Goal: Transaction & Acquisition: Purchase product/service

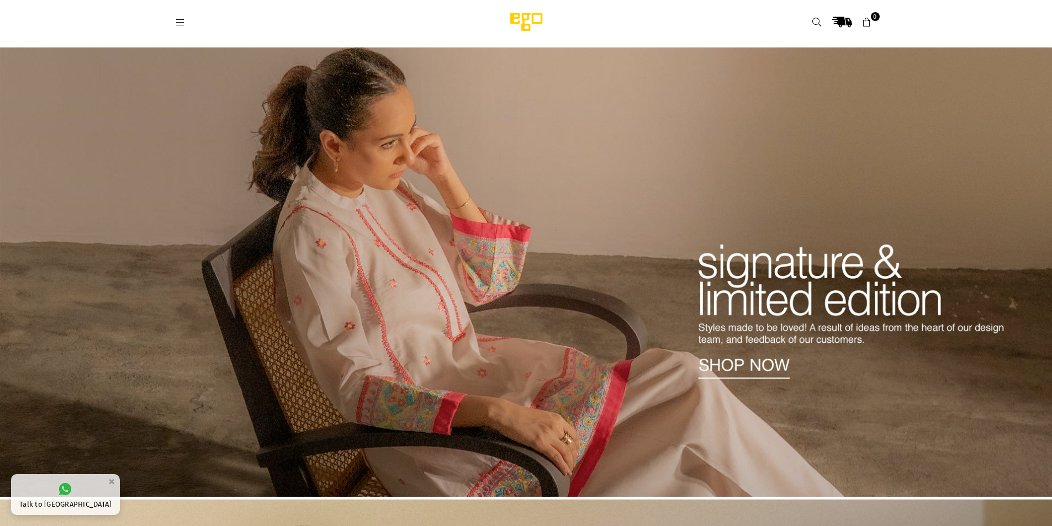
click at [183, 22] on icon at bounding box center [181, 23] width 10 height 10
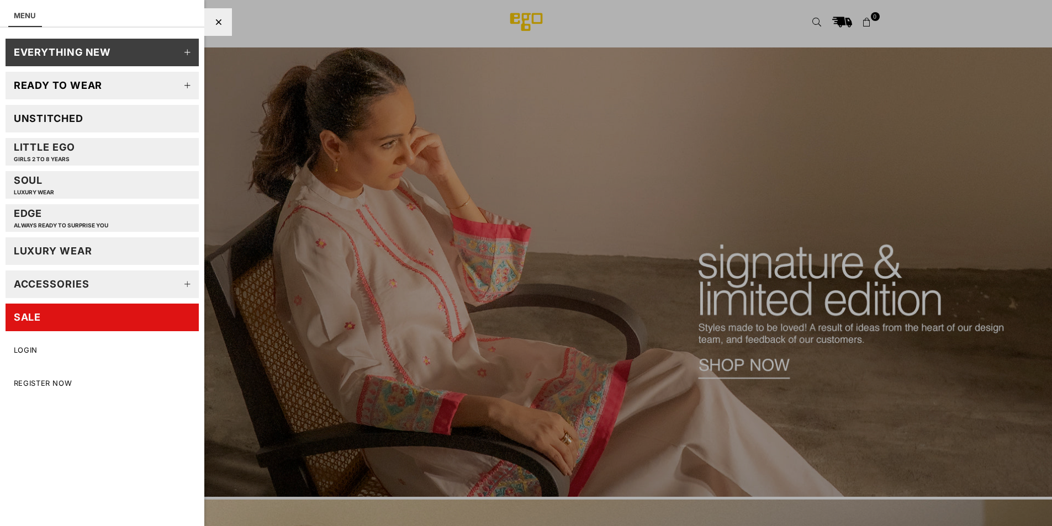
click at [34, 89] on div "Ready to wear" at bounding box center [58, 85] width 89 height 13
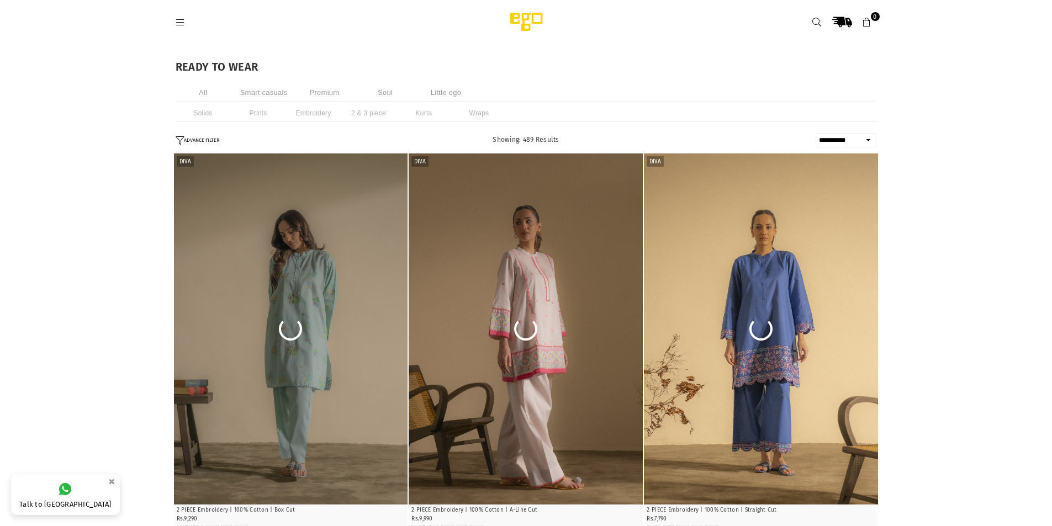
select select "**********"
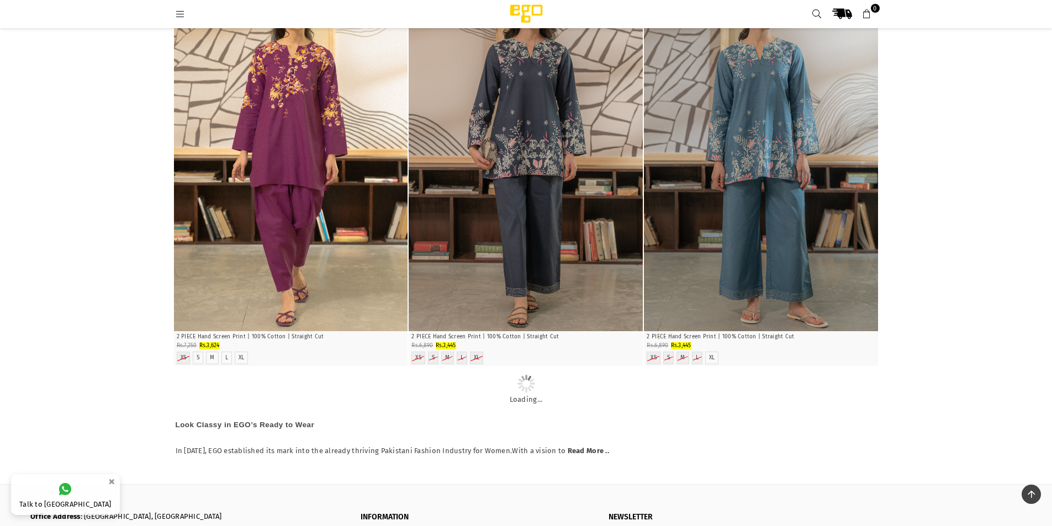
scroll to position [4912, 0]
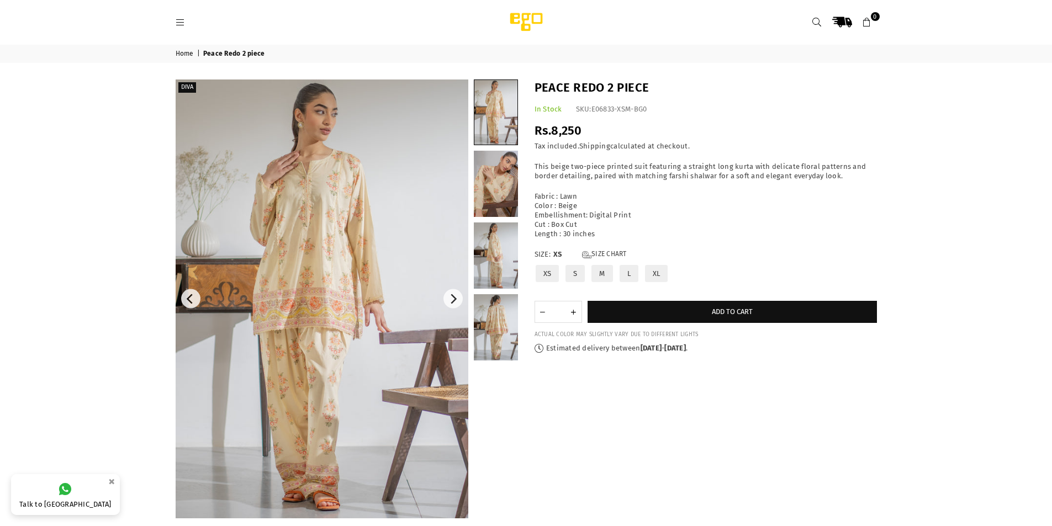
click at [380, 457] on img at bounding box center [322, 299] width 293 height 439
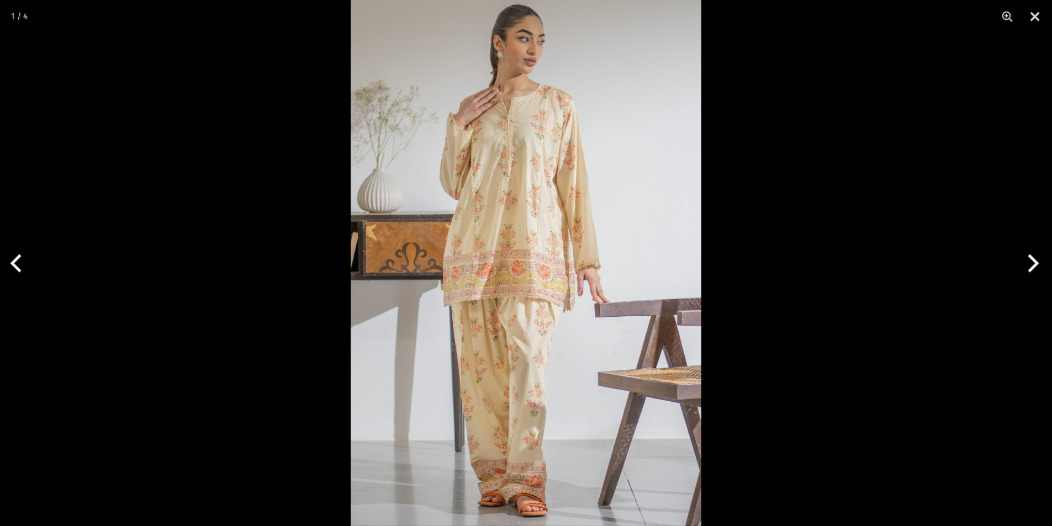
click at [541, 411] on img at bounding box center [526, 263] width 351 height 526
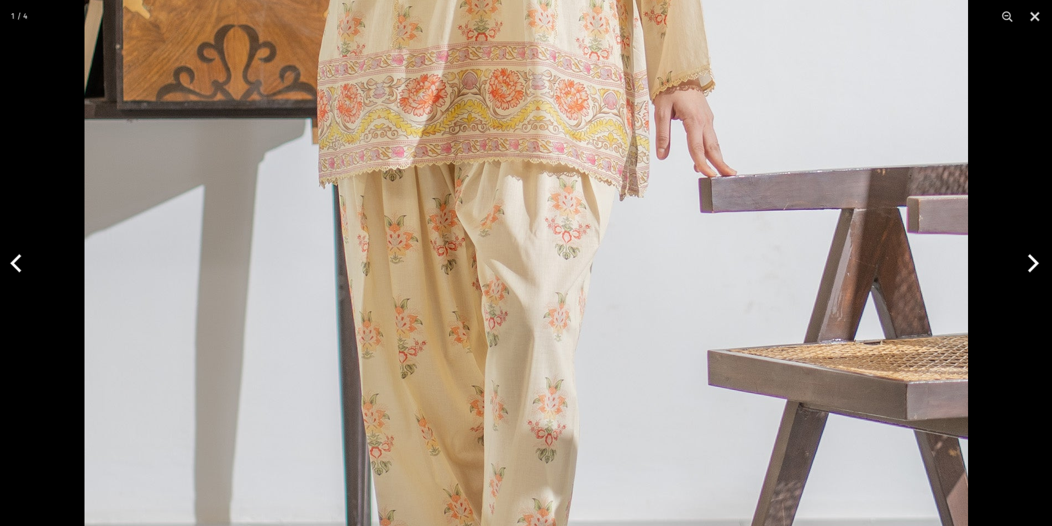
click at [1034, 253] on button "Next" at bounding box center [1031, 263] width 41 height 55
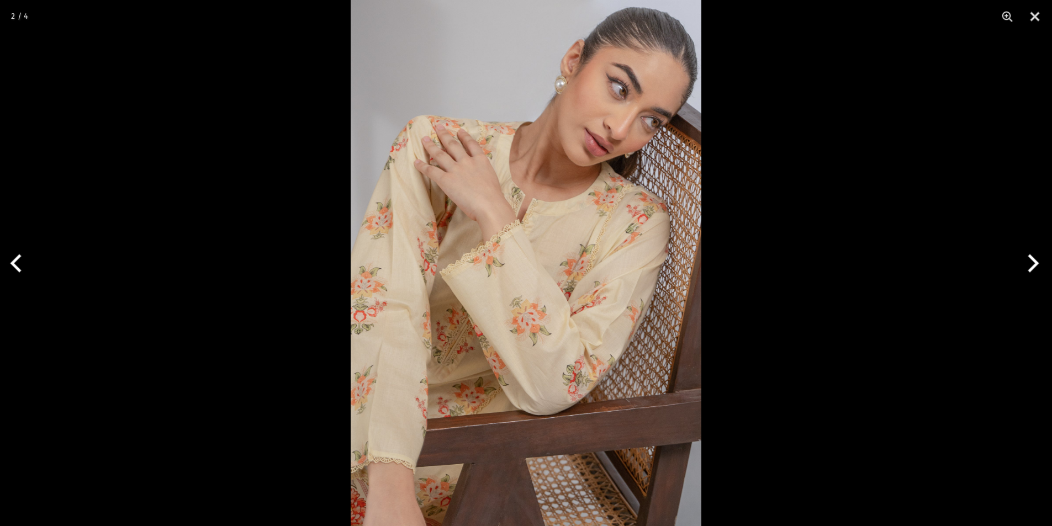
click at [109, 152] on div at bounding box center [526, 263] width 1052 height 526
